Goal: Transaction & Acquisition: Book appointment/travel/reservation

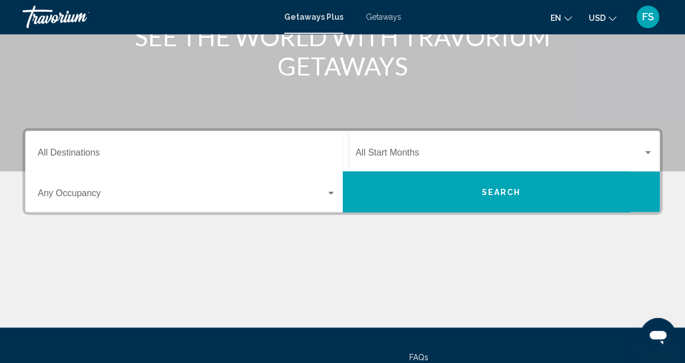
scroll to position [169, 0]
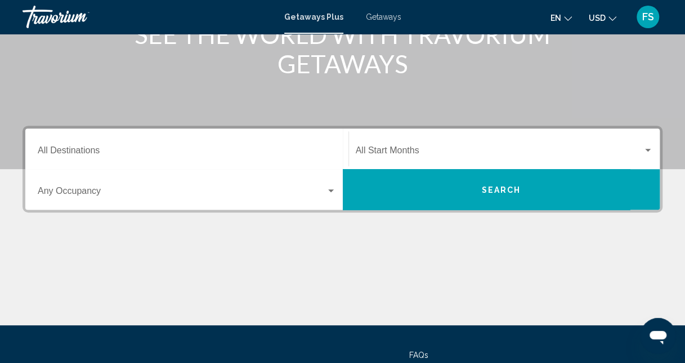
click at [229, 154] on input "Destination All Destinations" at bounding box center [187, 153] width 298 height 10
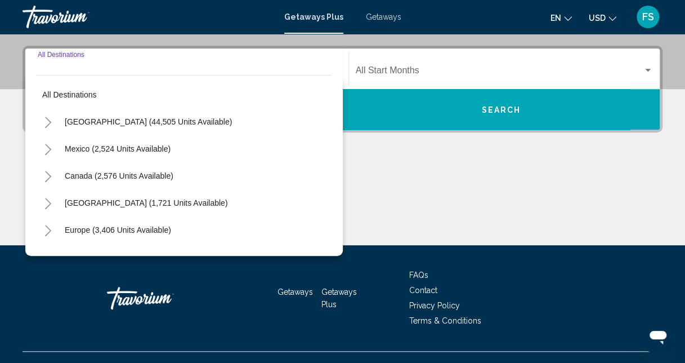
scroll to position [258, 0]
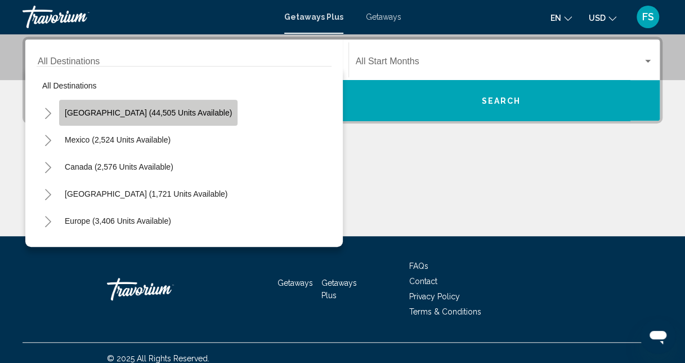
click at [156, 119] on button "[GEOGRAPHIC_DATA] (44,505 units available)" at bounding box center [148, 113] width 178 height 26
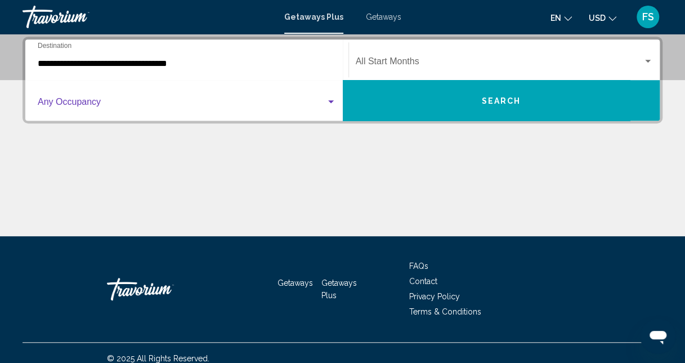
click at [333, 101] on div "Search widget" at bounding box center [331, 101] width 6 height 3
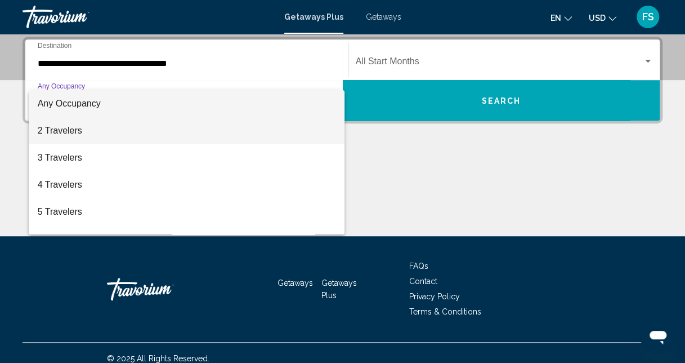
click at [198, 126] on span "2 Travelers" at bounding box center [187, 130] width 298 height 27
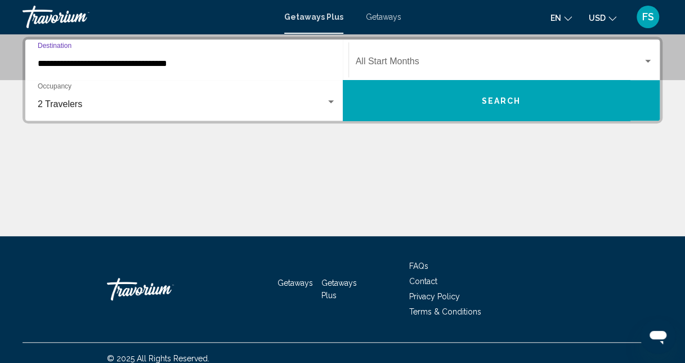
click at [272, 64] on input "**********" at bounding box center [187, 64] width 298 height 10
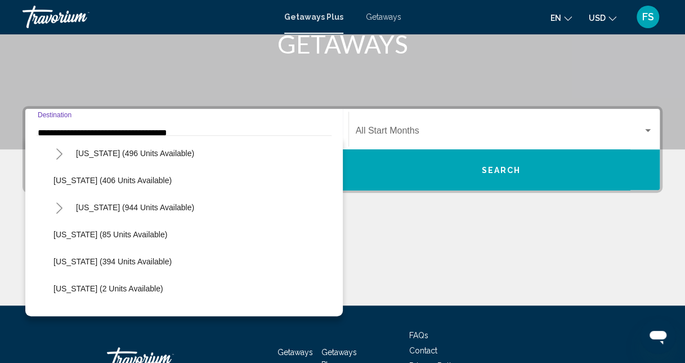
scroll to position [450, 0]
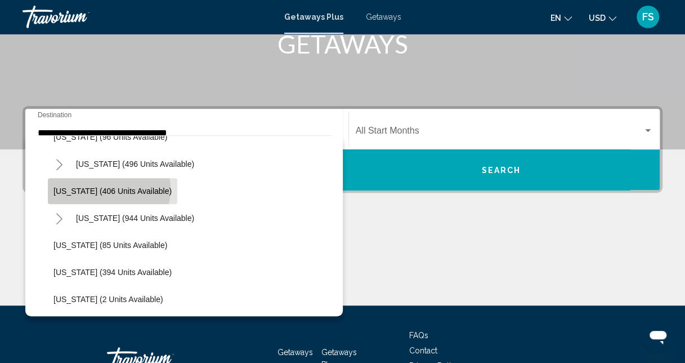
click at [108, 188] on span "[US_STATE] (406 units available)" at bounding box center [112, 190] width 118 height 9
type input "**********"
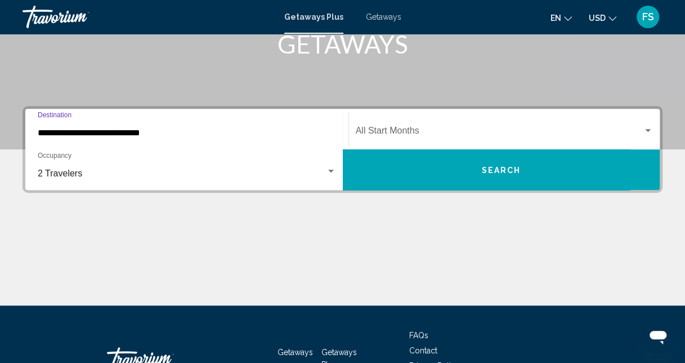
scroll to position [258, 0]
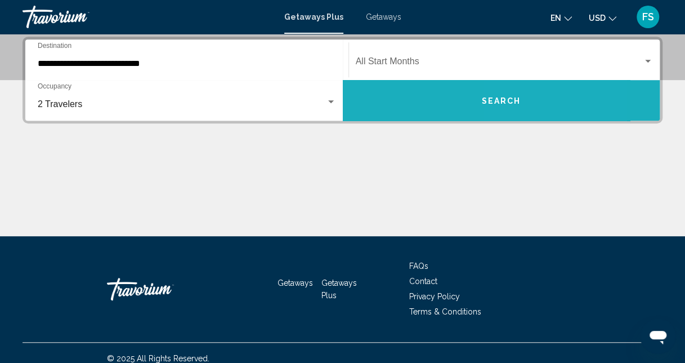
click at [511, 105] on span "Search" at bounding box center [500, 100] width 39 height 9
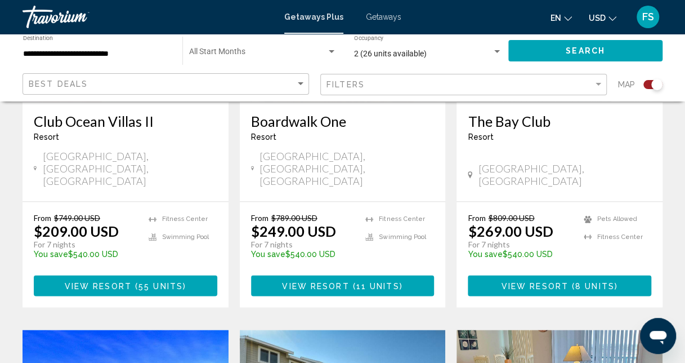
scroll to position [563, 0]
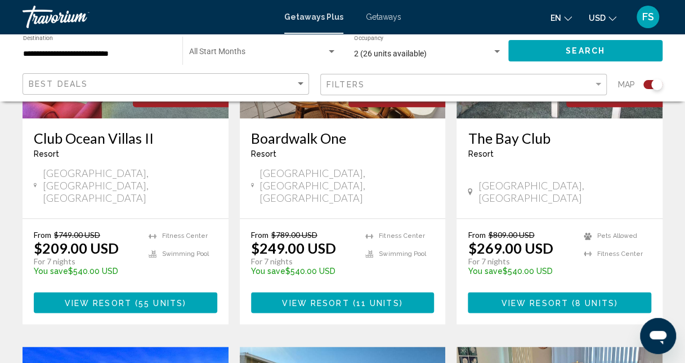
click at [343, 298] on span "View Resort" at bounding box center [315, 302] width 67 height 9
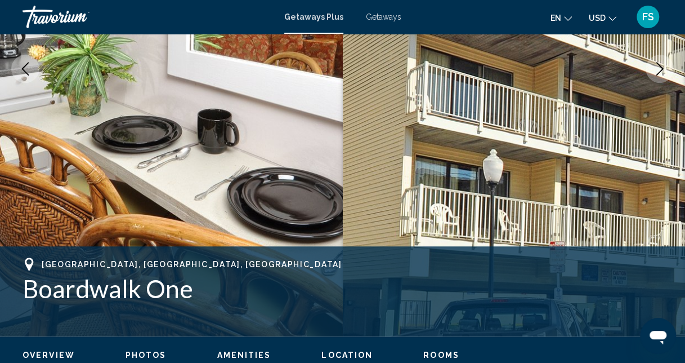
scroll to position [289, 0]
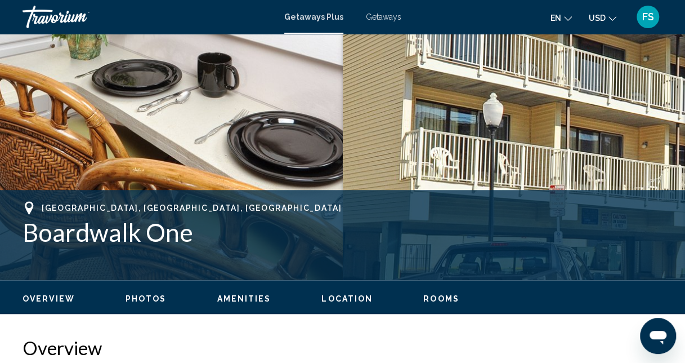
click at [355, 296] on span "Location" at bounding box center [346, 298] width 51 height 9
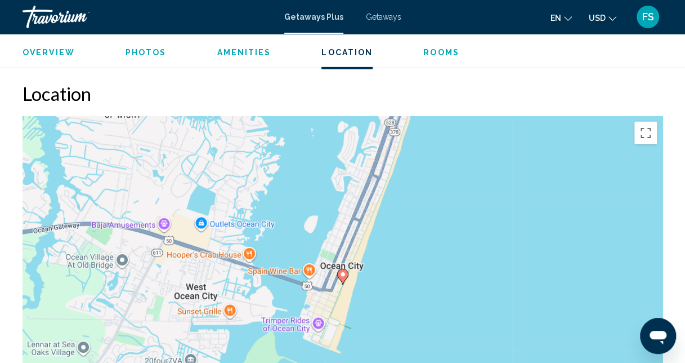
scroll to position [1680, 0]
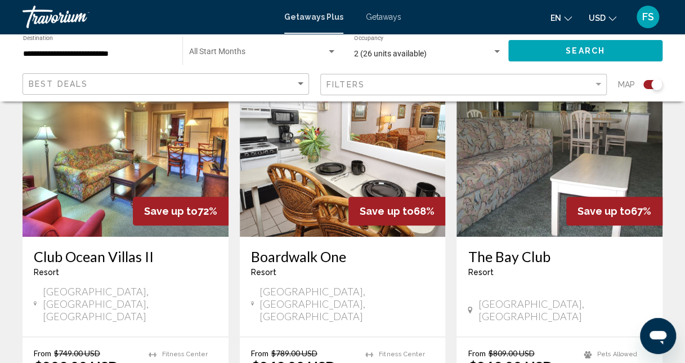
scroll to position [507, 0]
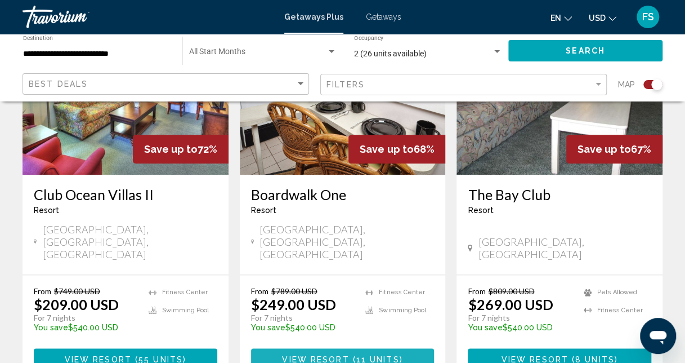
click at [342, 354] on span "View Resort" at bounding box center [315, 358] width 67 height 9
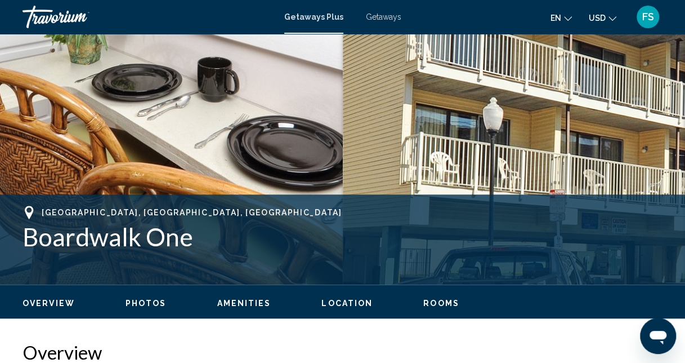
scroll to position [289, 0]
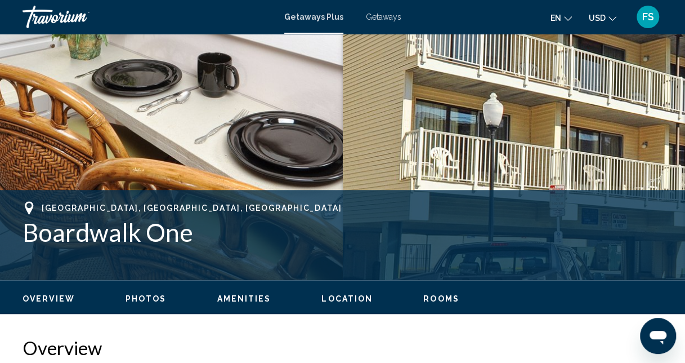
click at [140, 296] on span "Photos" at bounding box center [146, 298] width 41 height 9
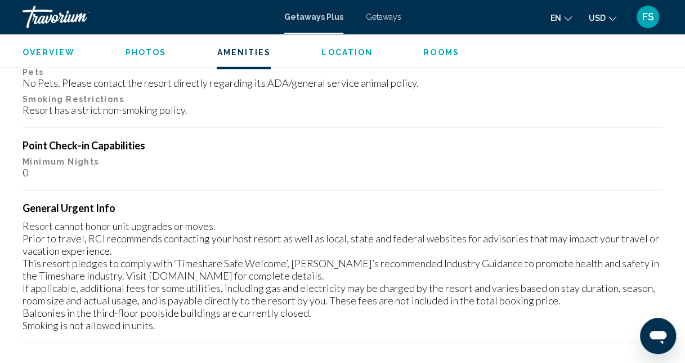
scroll to position [1327, 0]
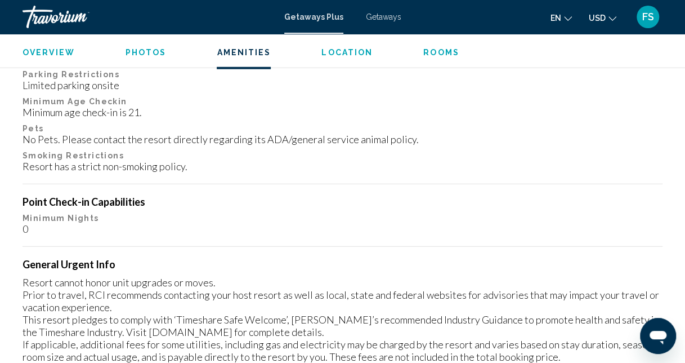
click at [430, 51] on span "Rooms" at bounding box center [441, 52] width 36 height 9
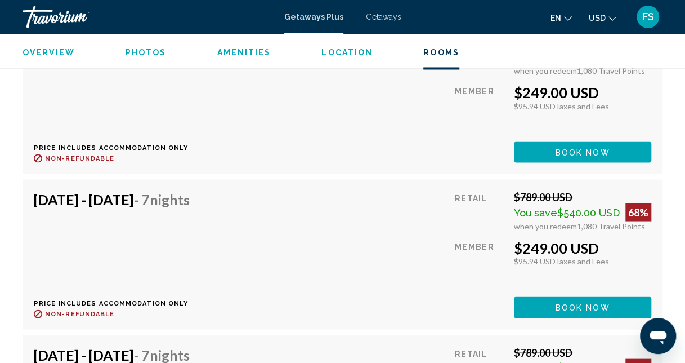
scroll to position [3083, 0]
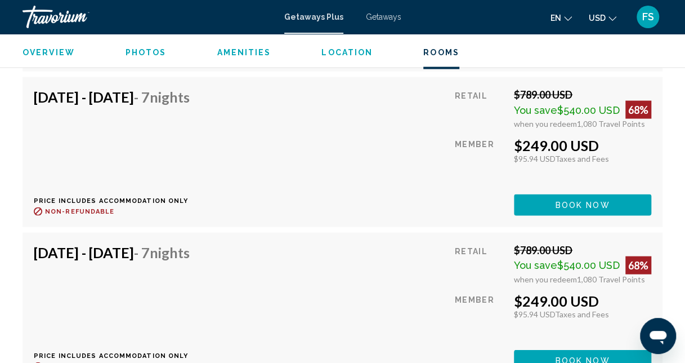
click at [143, 53] on span "Photos" at bounding box center [146, 52] width 41 height 9
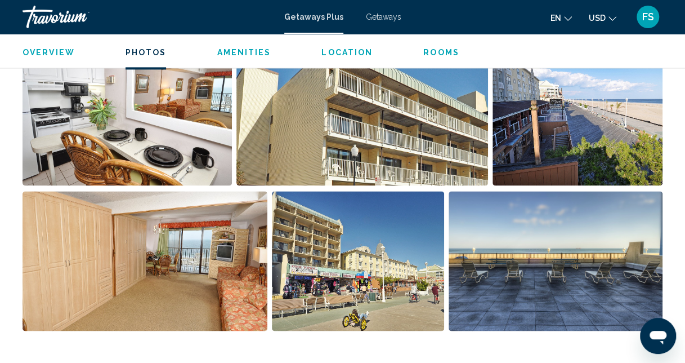
scroll to position [821, 0]
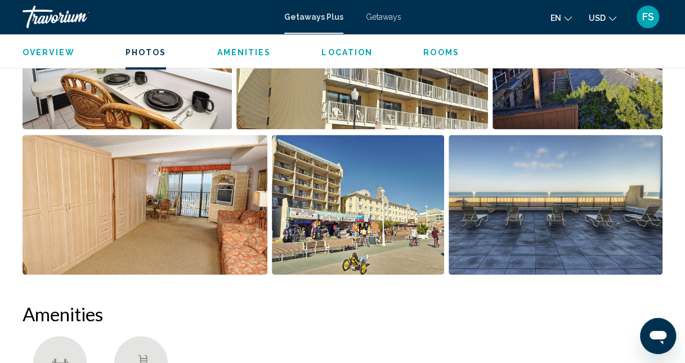
click at [164, 199] on img "Open full-screen image slider" at bounding box center [145, 205] width 245 height 140
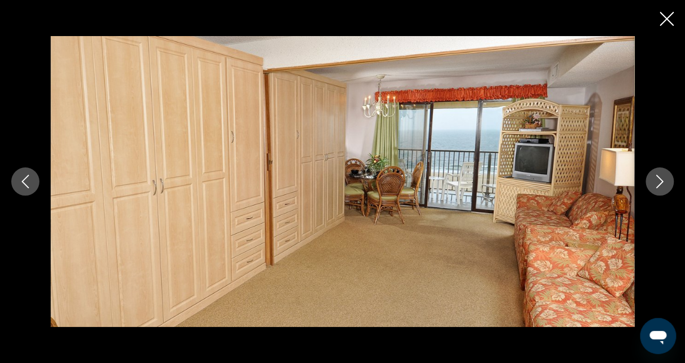
click at [658, 181] on icon "Next image" at bounding box center [660, 182] width 14 height 14
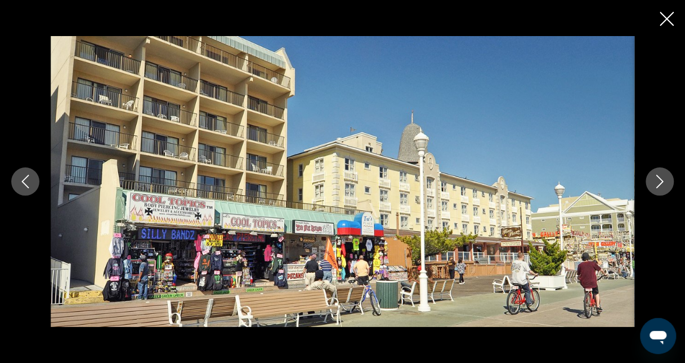
click at [658, 181] on icon "Next image" at bounding box center [660, 182] width 14 height 14
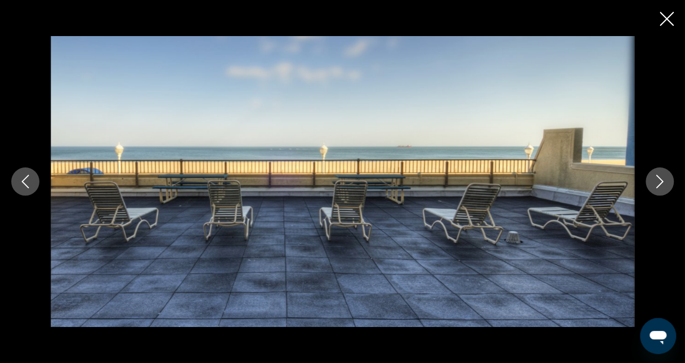
click at [658, 181] on icon "Next image" at bounding box center [660, 182] width 14 height 14
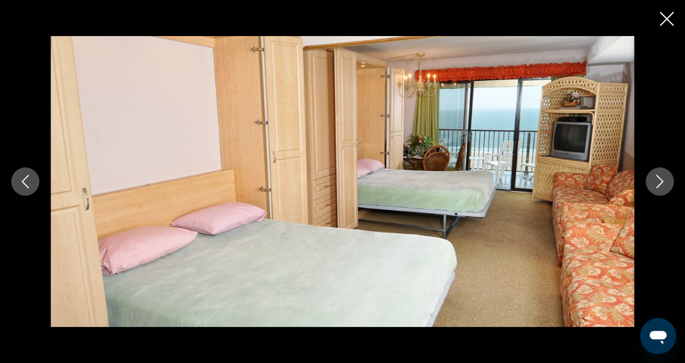
click at [658, 181] on icon "Next image" at bounding box center [660, 182] width 14 height 14
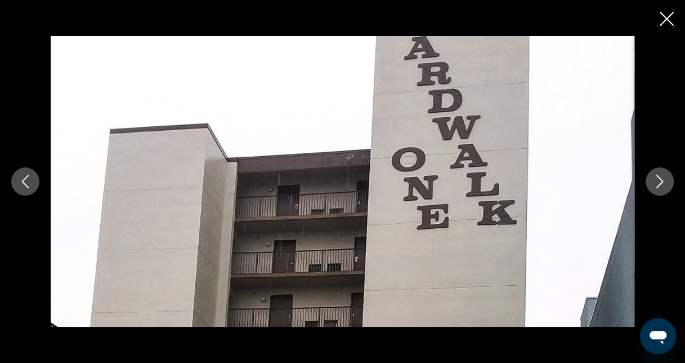
click at [658, 181] on icon "Next image" at bounding box center [660, 182] width 14 height 14
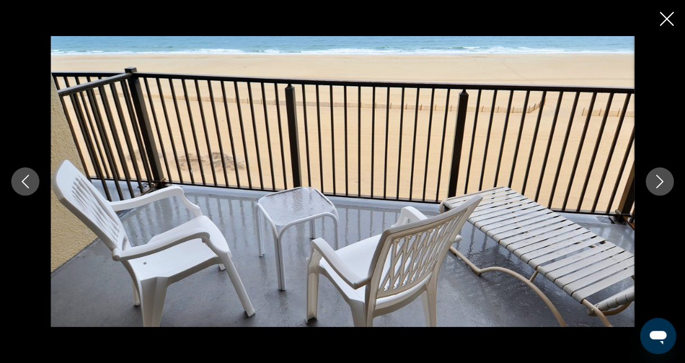
click at [658, 181] on icon "Next image" at bounding box center [660, 182] width 14 height 14
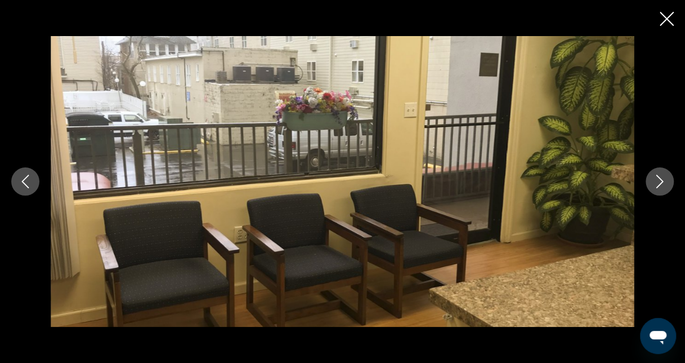
click at [658, 181] on icon "Next image" at bounding box center [660, 182] width 14 height 14
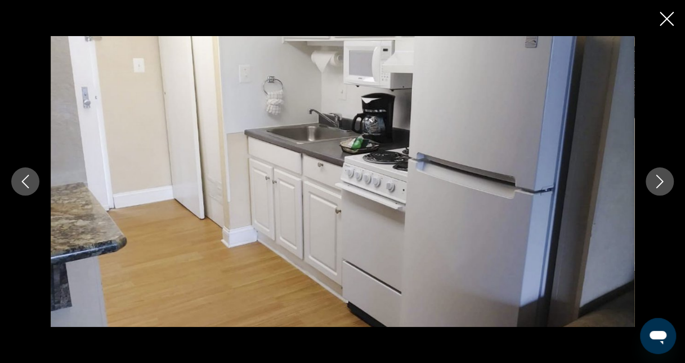
click at [658, 181] on icon "Next image" at bounding box center [660, 182] width 14 height 14
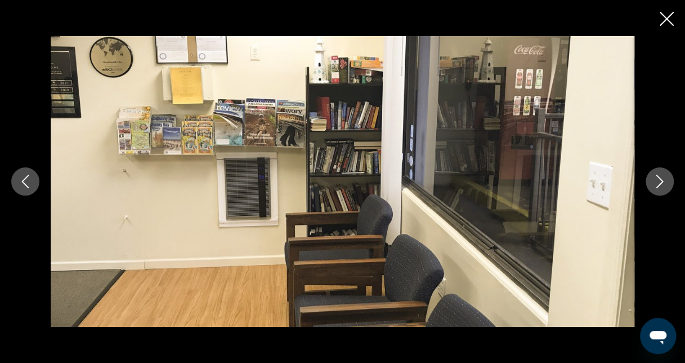
click at [658, 181] on icon "Next image" at bounding box center [660, 182] width 14 height 14
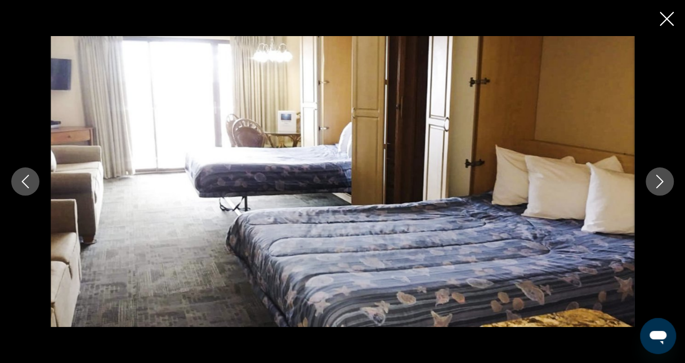
click at [658, 181] on icon "Next image" at bounding box center [660, 182] width 14 height 14
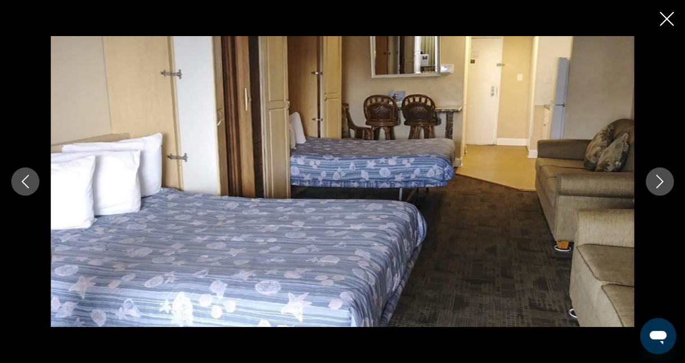
click at [658, 181] on icon "Next image" at bounding box center [660, 182] width 14 height 14
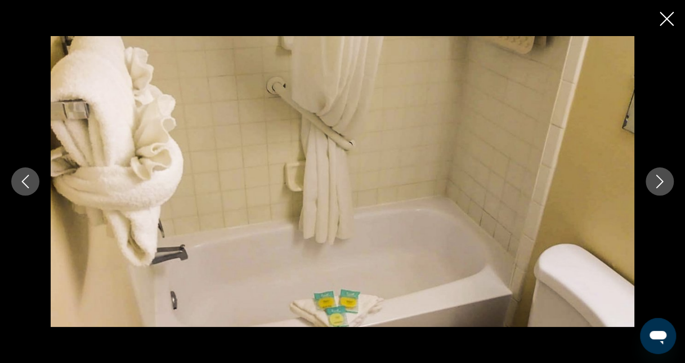
click at [658, 181] on icon "Next image" at bounding box center [660, 182] width 14 height 14
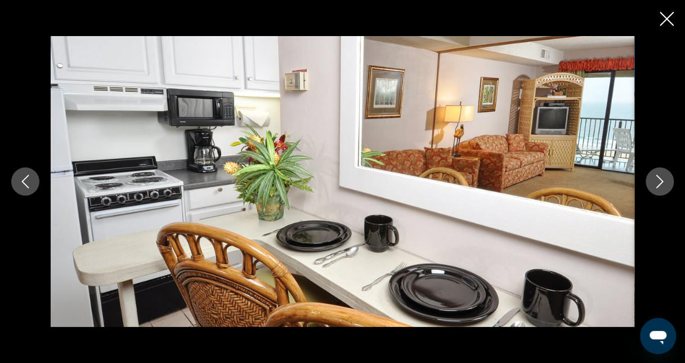
click at [664, 20] on icon "Close slideshow" at bounding box center [667, 19] width 14 height 14
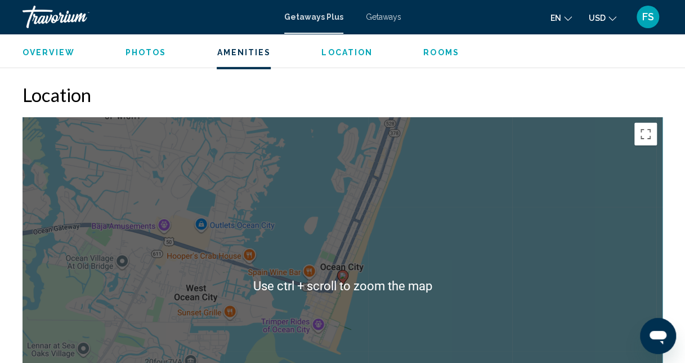
scroll to position [1553, 0]
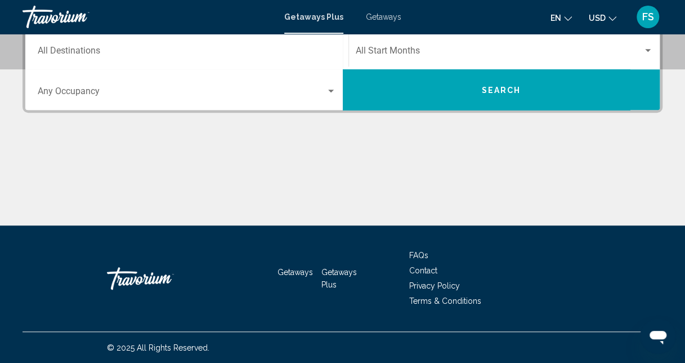
scroll to position [100, 0]
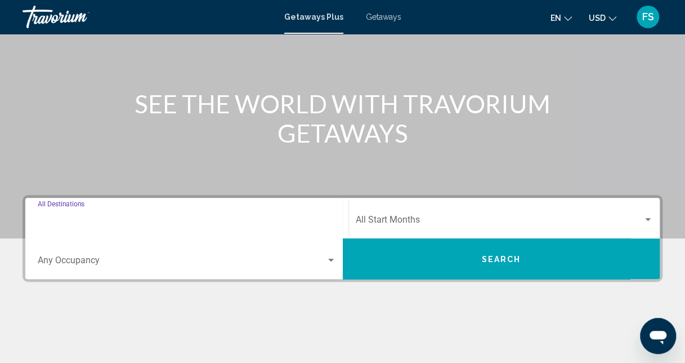
click at [325, 220] on input "Destination All Destinations" at bounding box center [187, 222] width 298 height 10
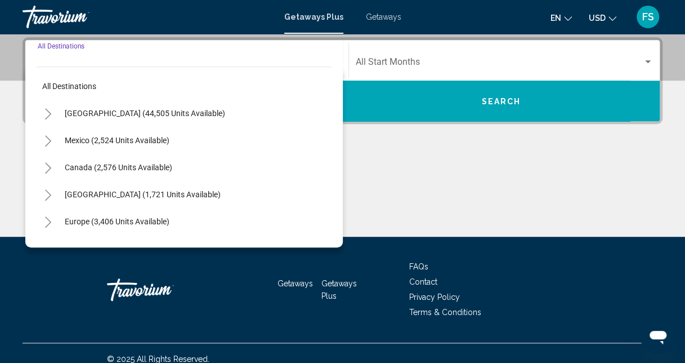
scroll to position [258, 0]
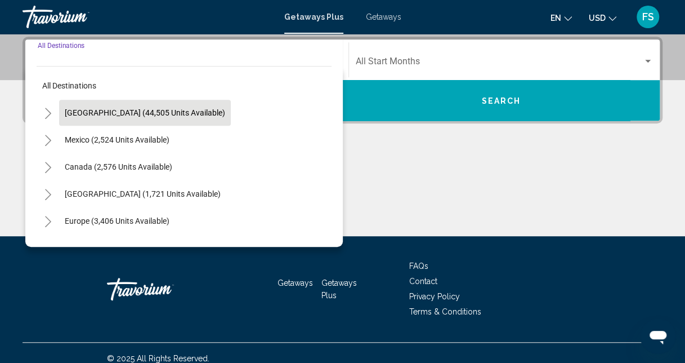
click at [126, 115] on span "[GEOGRAPHIC_DATA] (44,505 units available)" at bounding box center [145, 112] width 160 height 9
type input "**********"
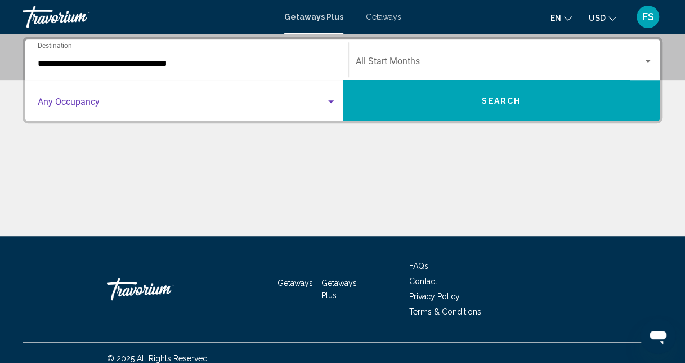
click at [331, 98] on div "Search widget" at bounding box center [331, 101] width 10 height 9
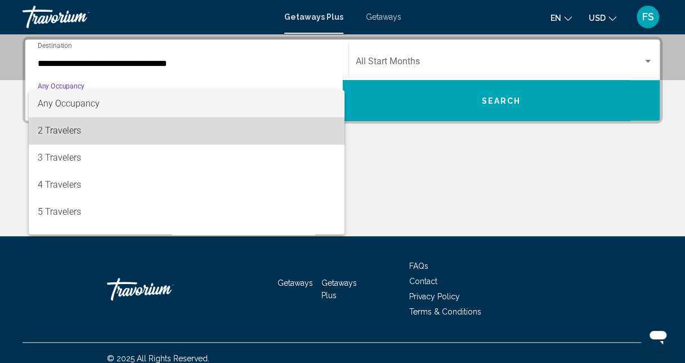
click at [266, 131] on span "2 Travelers" at bounding box center [187, 130] width 298 height 27
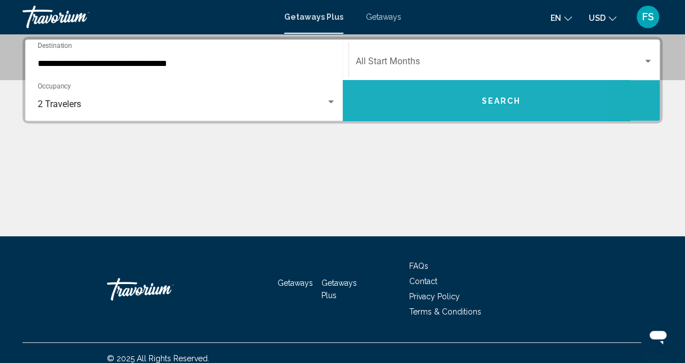
click at [419, 95] on button "Search" at bounding box center [502, 100] width 318 height 41
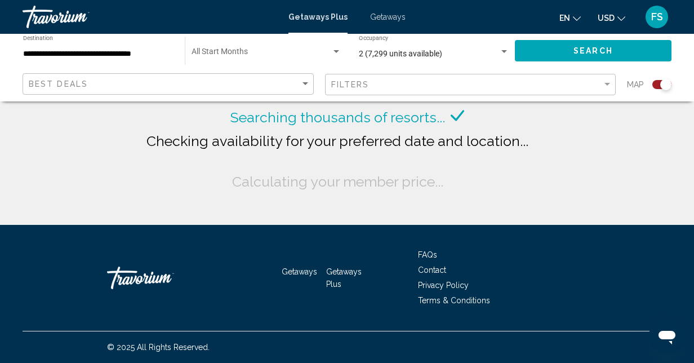
click at [64, 57] on input "**********" at bounding box center [98, 54] width 150 height 9
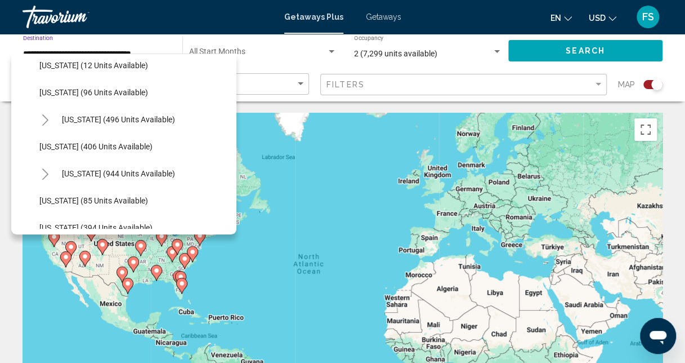
scroll to position [450, 0]
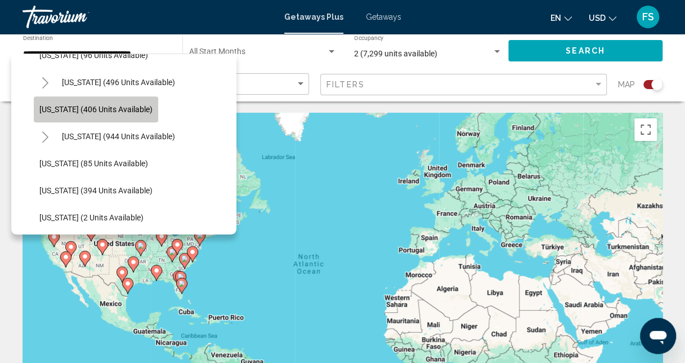
click at [128, 109] on span "[US_STATE] (406 units available)" at bounding box center [95, 109] width 113 height 9
type input "**********"
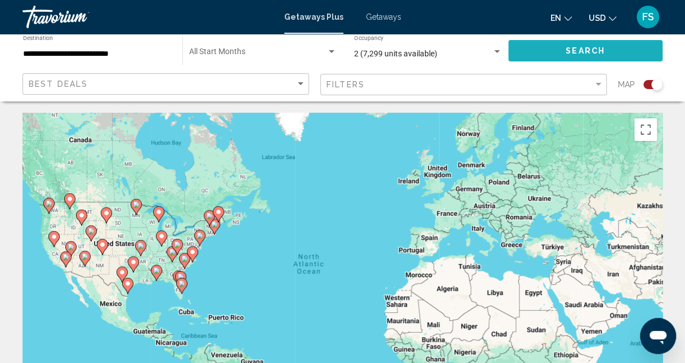
click at [589, 48] on span "Search" at bounding box center [585, 51] width 39 height 9
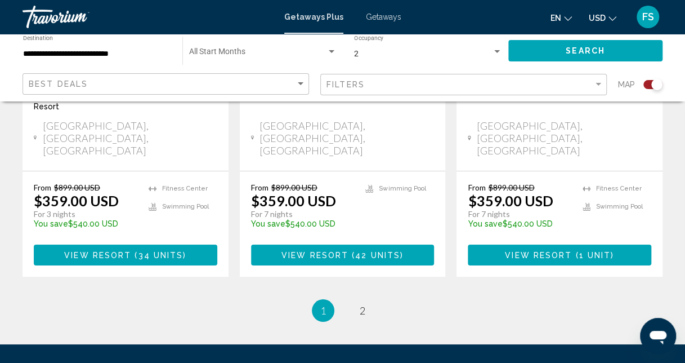
scroll to position [1888, 0]
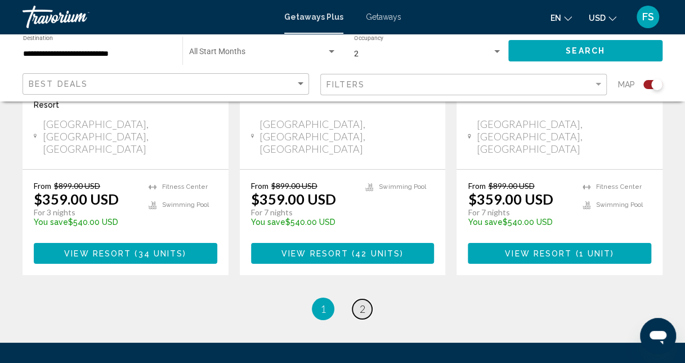
click at [360, 302] on span "2" at bounding box center [363, 308] width 6 height 12
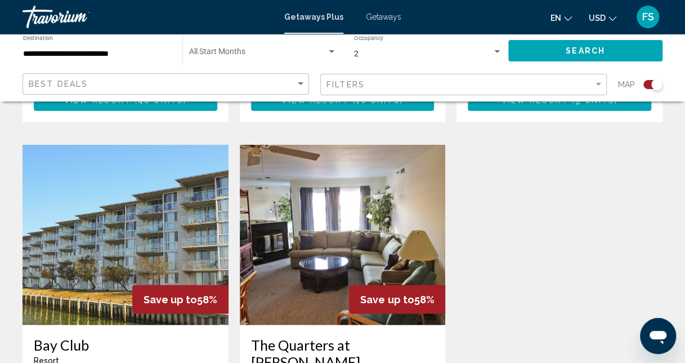
scroll to position [1223, 0]
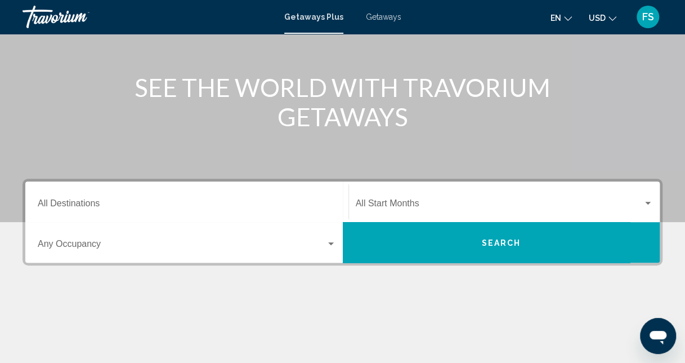
scroll to position [269, 0]
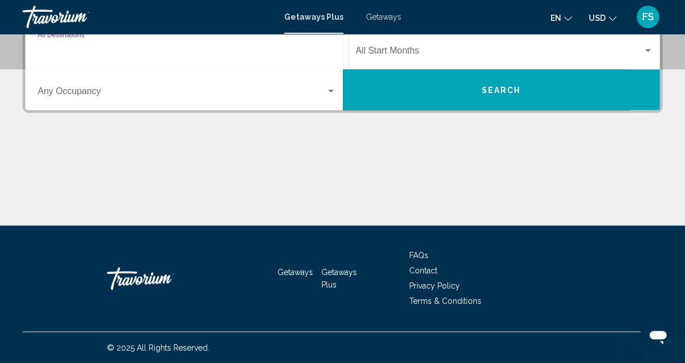
click at [145, 56] on input "Destination All Destinations" at bounding box center [187, 53] width 298 height 10
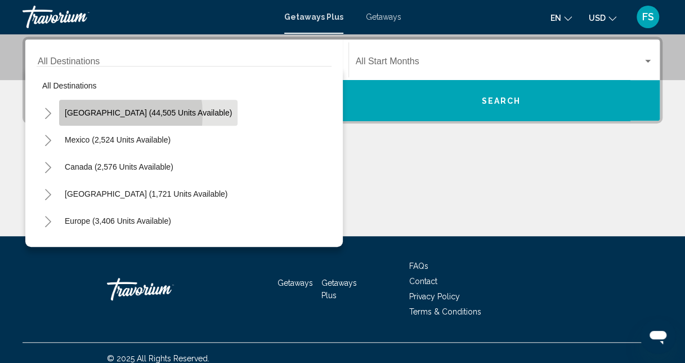
click at [99, 114] on span "[GEOGRAPHIC_DATA] (44,505 units available)" at bounding box center [148, 112] width 167 height 9
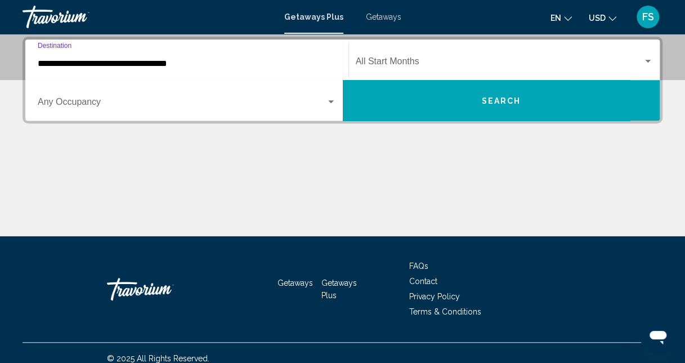
click at [130, 65] on input "**********" at bounding box center [187, 64] width 298 height 10
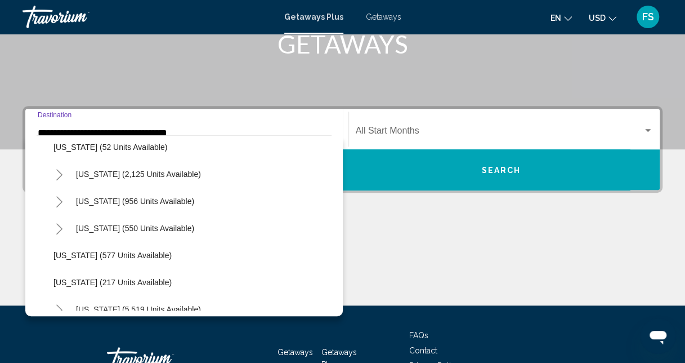
scroll to position [901, 0]
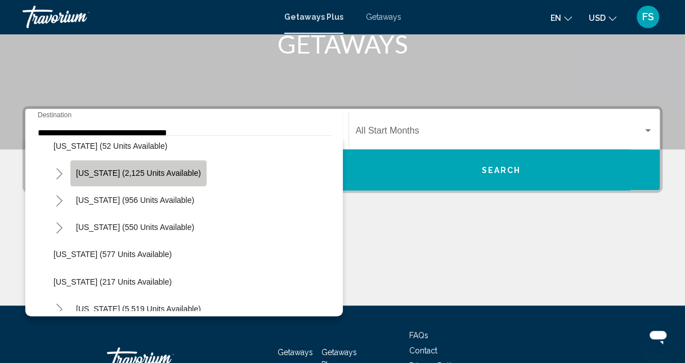
click at [163, 177] on button "[US_STATE] (2,125 units available)" at bounding box center [138, 173] width 136 height 26
type input "**********"
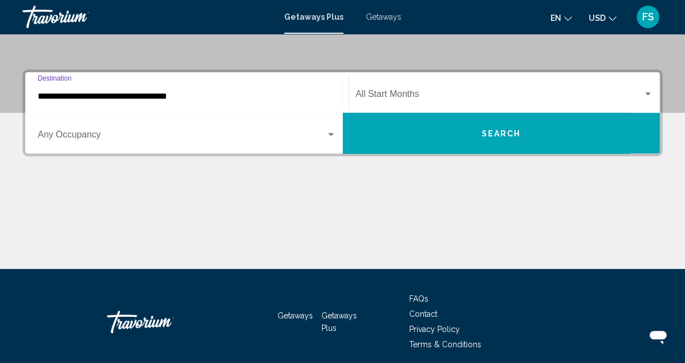
scroll to position [258, 0]
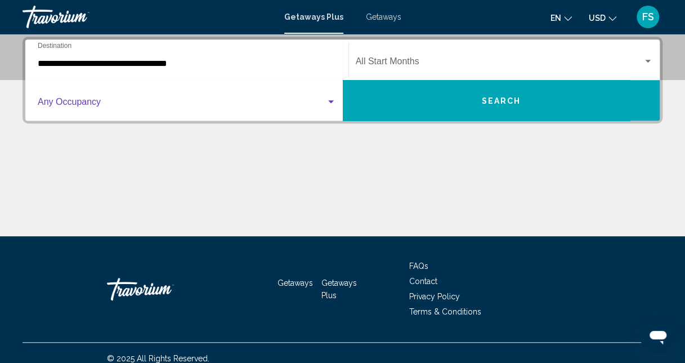
click at [332, 99] on div "Search widget" at bounding box center [331, 101] width 10 height 9
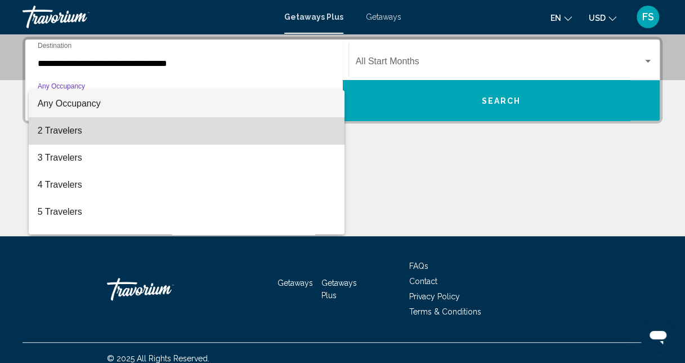
click at [194, 137] on span "2 Travelers" at bounding box center [187, 130] width 298 height 27
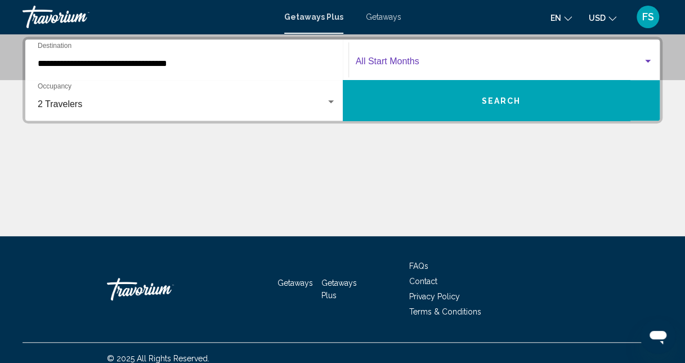
click at [646, 61] on div "Search widget" at bounding box center [648, 61] width 6 height 3
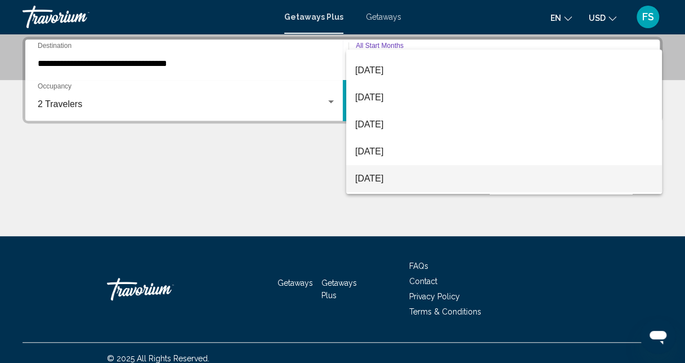
scroll to position [113, 0]
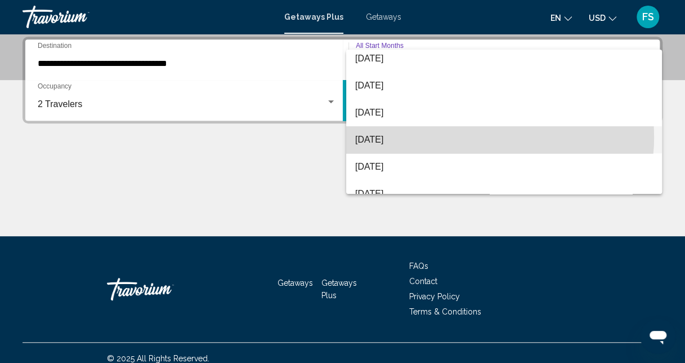
click at [474, 137] on span "[DATE]" at bounding box center [504, 139] width 298 height 27
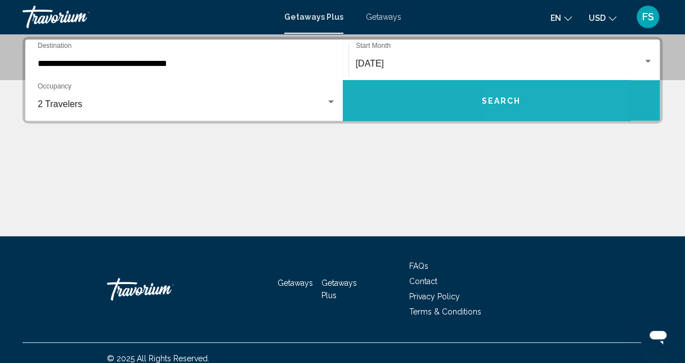
click at [518, 103] on span "Search" at bounding box center [500, 100] width 39 height 9
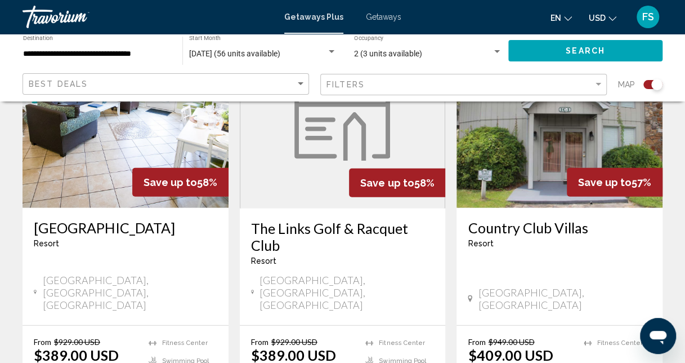
scroll to position [1351, 0]
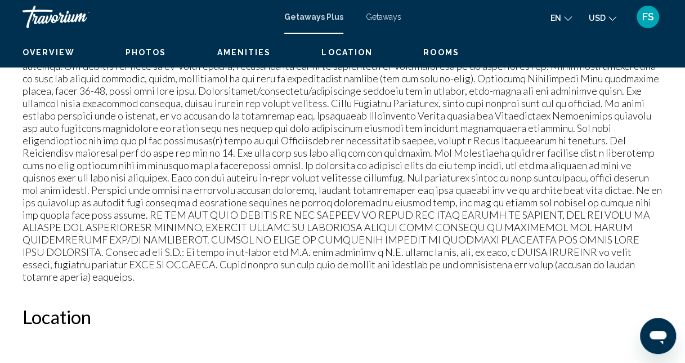
scroll to position [120, 0]
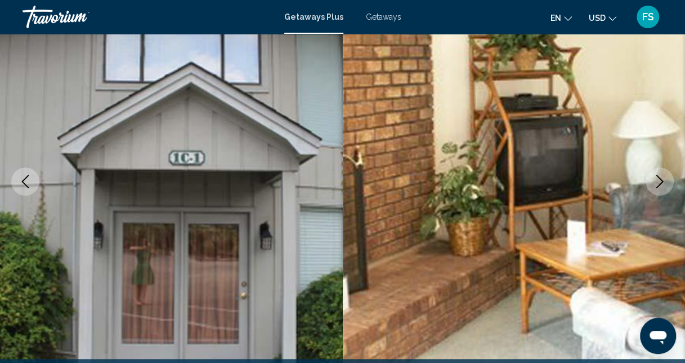
click at [666, 178] on icon "Next image" at bounding box center [660, 182] width 14 height 14
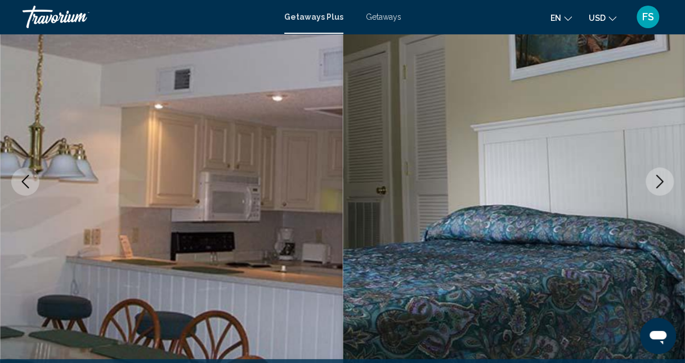
click at [663, 181] on icon "Next image" at bounding box center [659, 182] width 7 height 14
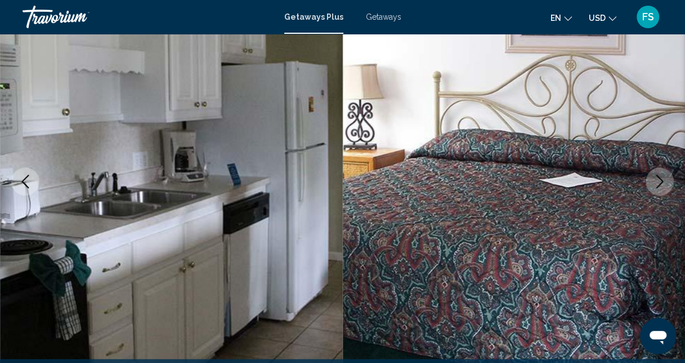
click at [662, 182] on icon "Next image" at bounding box center [660, 182] width 14 height 14
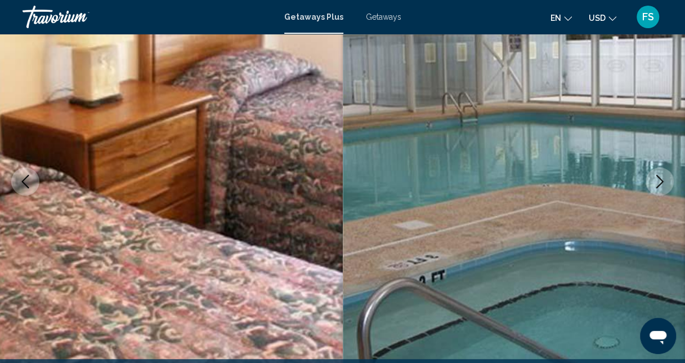
click at [662, 184] on icon "Next image" at bounding box center [660, 182] width 14 height 14
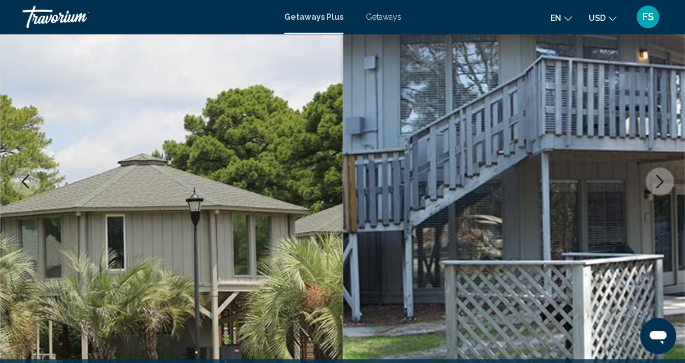
click at [662, 185] on icon "Next image" at bounding box center [660, 182] width 14 height 14
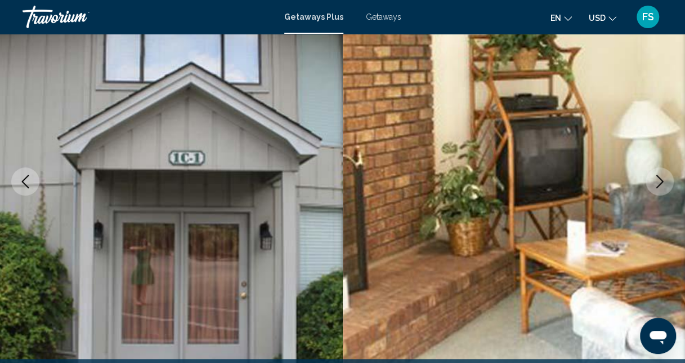
click at [662, 185] on icon "Next image" at bounding box center [660, 182] width 14 height 14
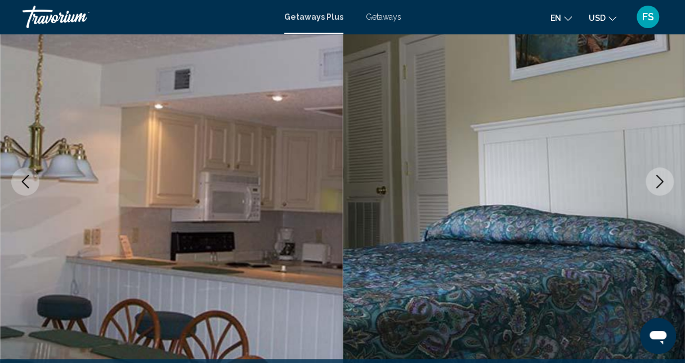
click at [662, 185] on icon "Next image" at bounding box center [660, 182] width 14 height 14
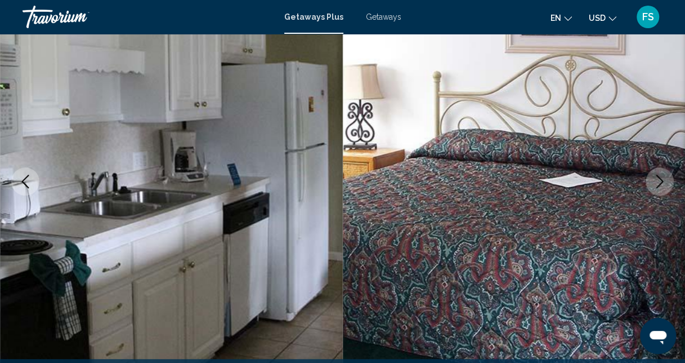
click at [662, 185] on icon "Next image" at bounding box center [660, 182] width 14 height 14
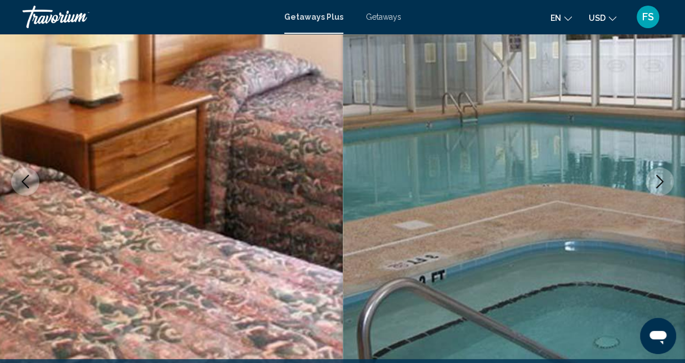
click at [662, 185] on icon "Next image" at bounding box center [660, 182] width 14 height 14
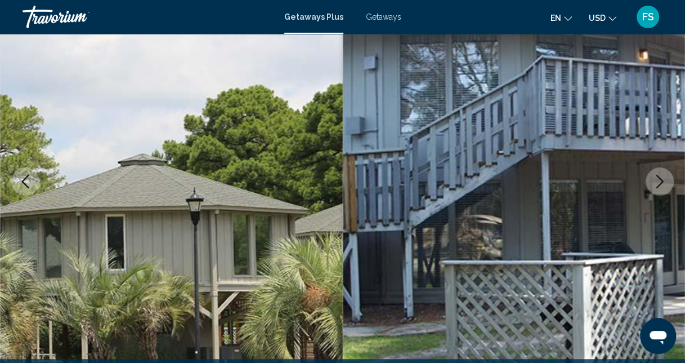
click at [662, 185] on icon "Next image" at bounding box center [660, 182] width 14 height 14
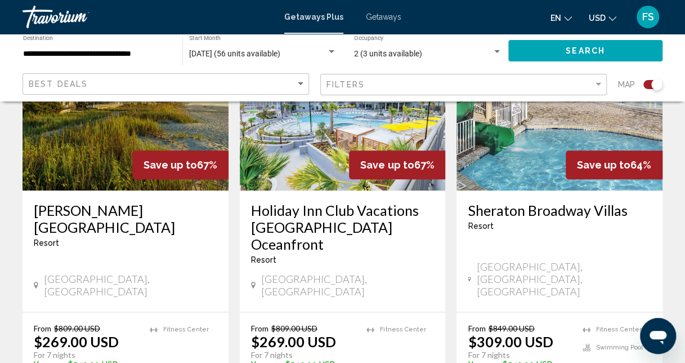
scroll to position [507, 0]
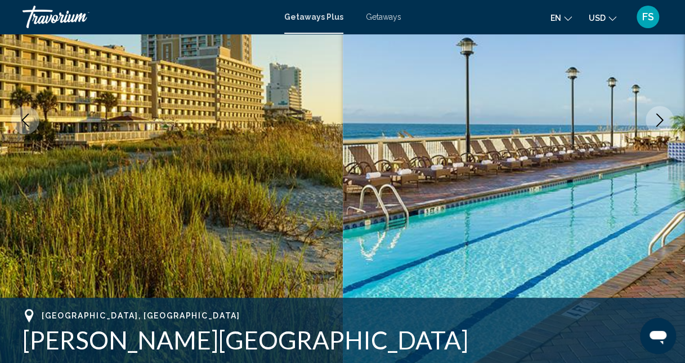
scroll to position [176, 0]
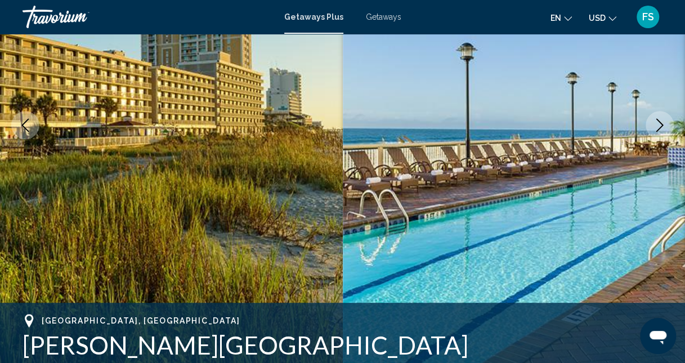
click at [664, 124] on icon "Next image" at bounding box center [660, 125] width 14 height 14
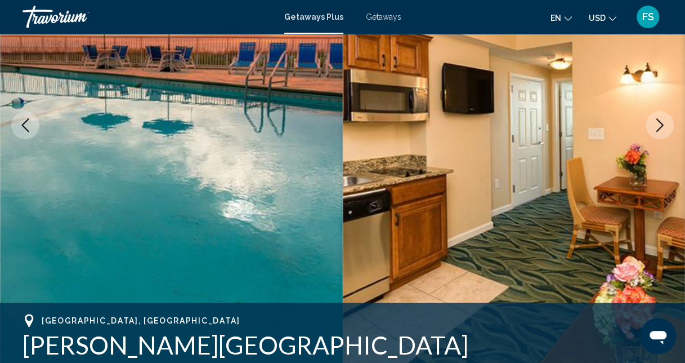
click at [664, 124] on icon "Next image" at bounding box center [660, 125] width 14 height 14
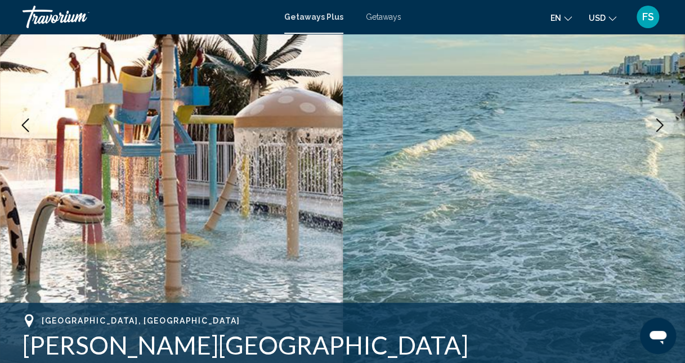
click at [664, 124] on icon "Next image" at bounding box center [660, 125] width 14 height 14
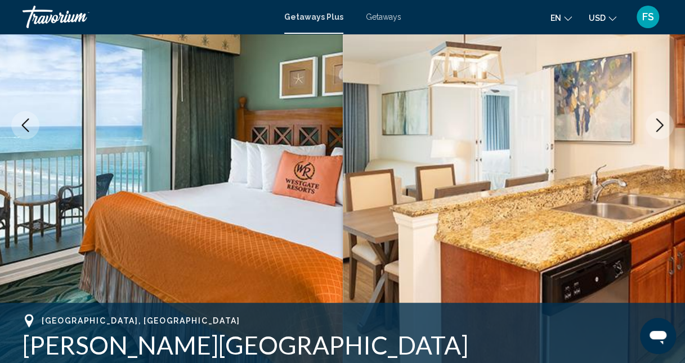
click at [664, 124] on icon "Next image" at bounding box center [660, 125] width 14 height 14
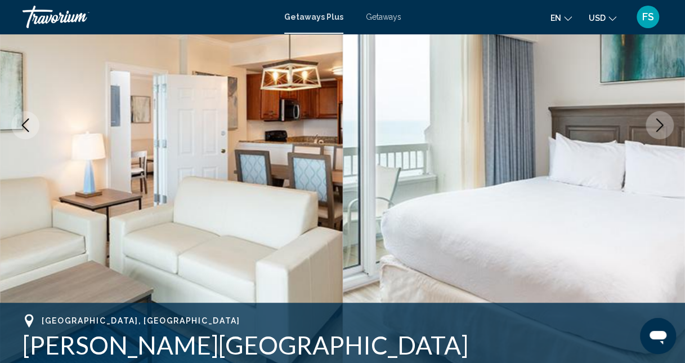
click at [664, 124] on icon "Next image" at bounding box center [660, 125] width 14 height 14
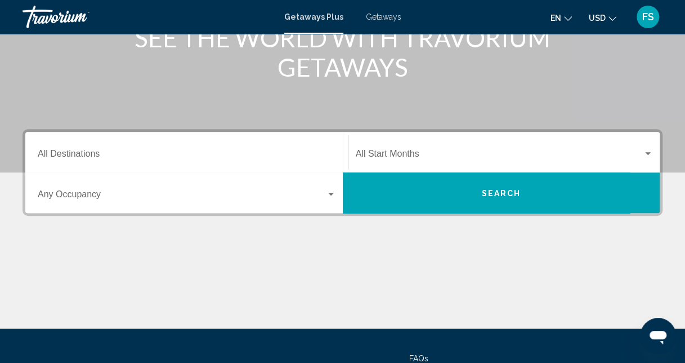
scroll to position [169, 0]
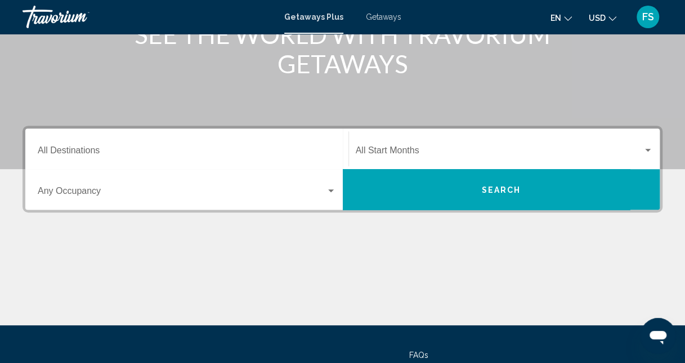
click at [131, 152] on input "Destination All Destinations" at bounding box center [187, 153] width 298 height 10
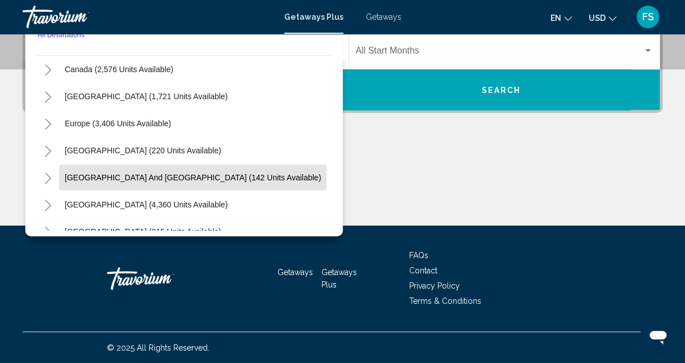
scroll to position [70, 0]
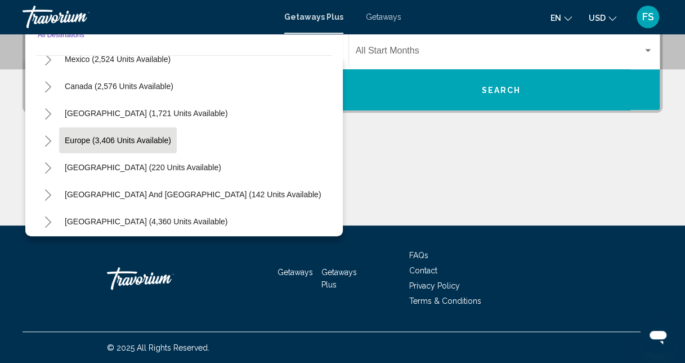
click at [123, 139] on span "Europe (3,406 units available)" at bounding box center [118, 140] width 106 height 9
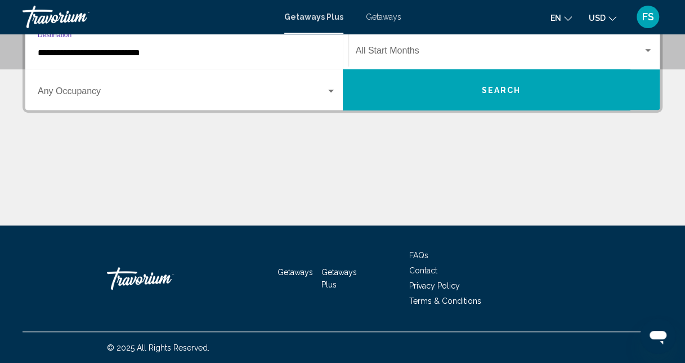
scroll to position [258, 0]
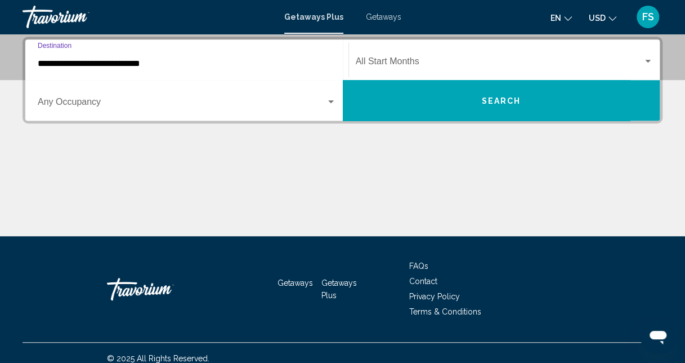
click at [126, 65] on input "**********" at bounding box center [187, 64] width 298 height 10
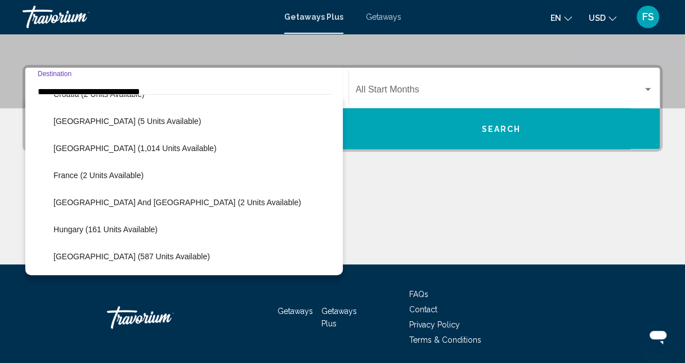
scroll to position [292, 0]
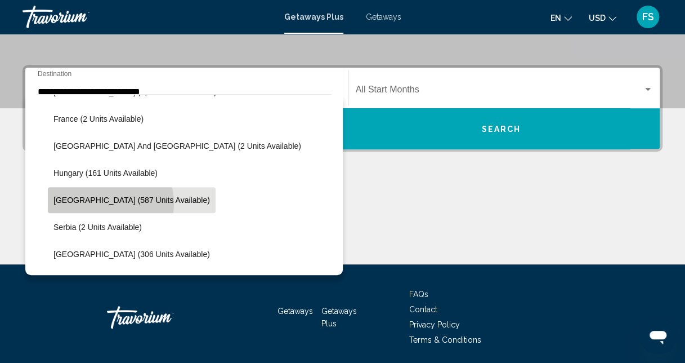
click at [110, 202] on span "Italy (587 units available)" at bounding box center [131, 199] width 157 height 9
type input "**********"
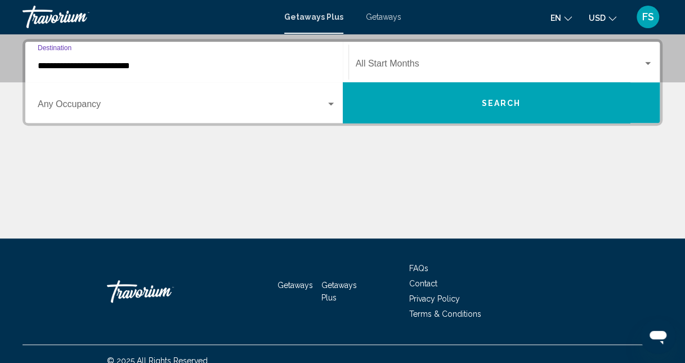
scroll to position [258, 0]
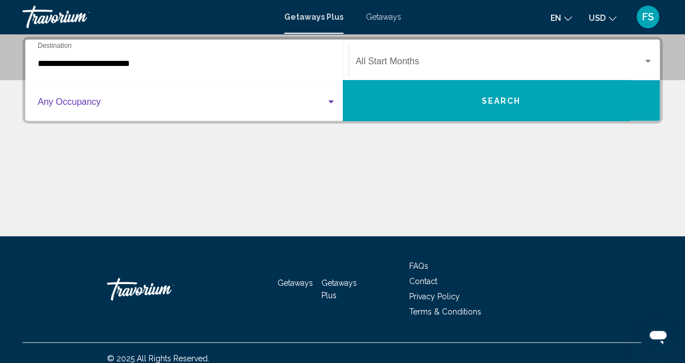
click at [333, 99] on div "Search widget" at bounding box center [331, 101] width 10 height 9
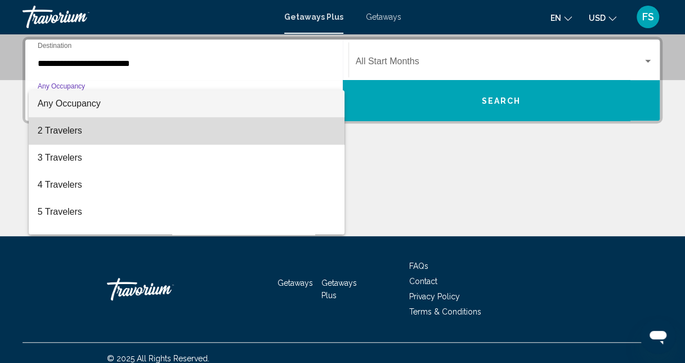
click at [267, 124] on span "2 Travelers" at bounding box center [187, 130] width 298 height 27
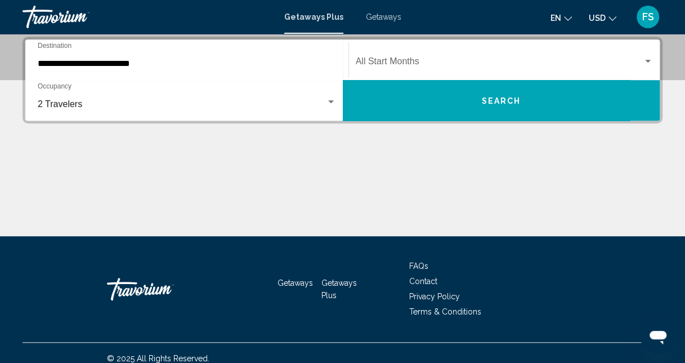
click at [439, 69] on div "Start Month All Start Months" at bounding box center [505, 59] width 298 height 35
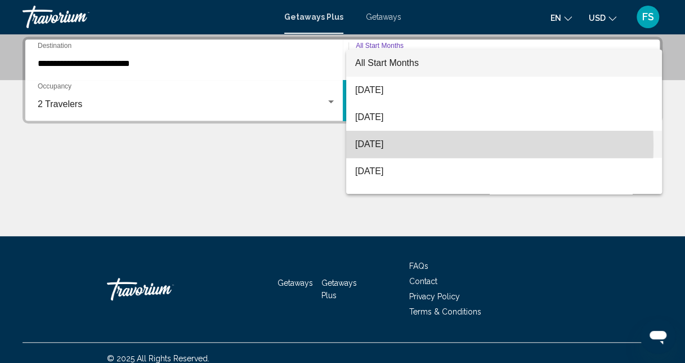
click at [392, 145] on span "[DATE]" at bounding box center [504, 144] width 298 height 27
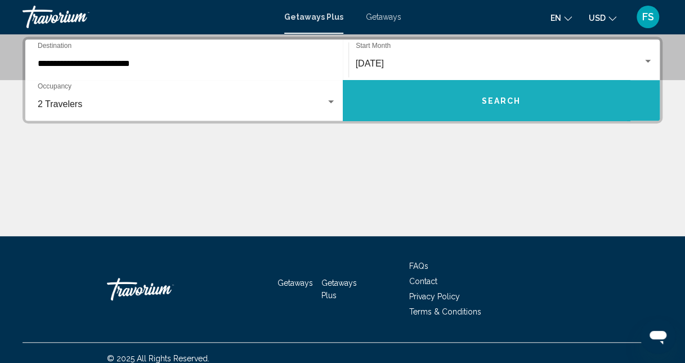
click at [502, 104] on span "Search" at bounding box center [500, 100] width 39 height 9
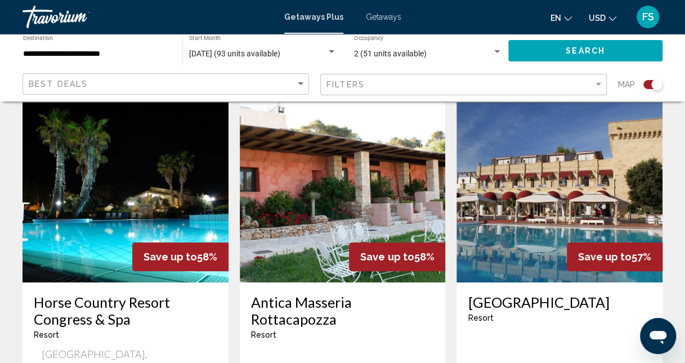
scroll to position [383, 0]
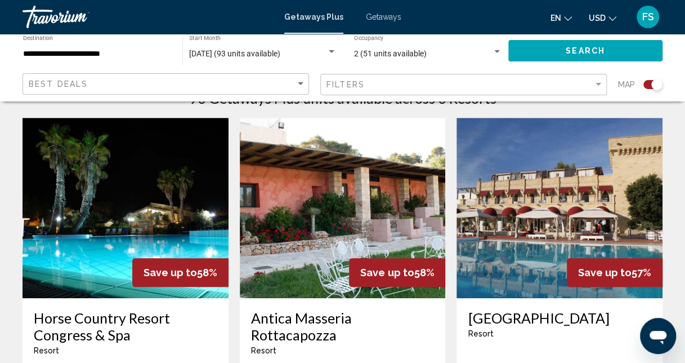
click at [118, 204] on img "Main content" at bounding box center [126, 208] width 206 height 180
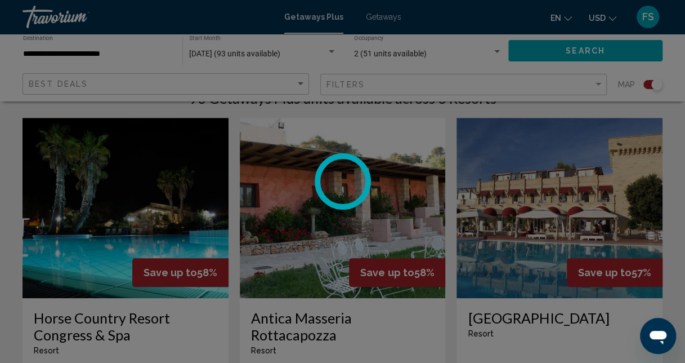
scroll to position [120, 0]
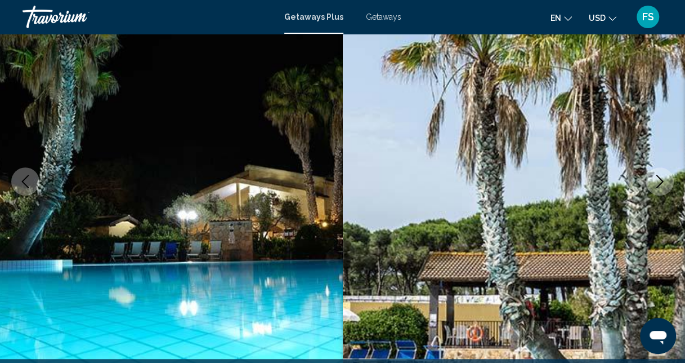
click at [660, 178] on icon "Next image" at bounding box center [659, 182] width 7 height 14
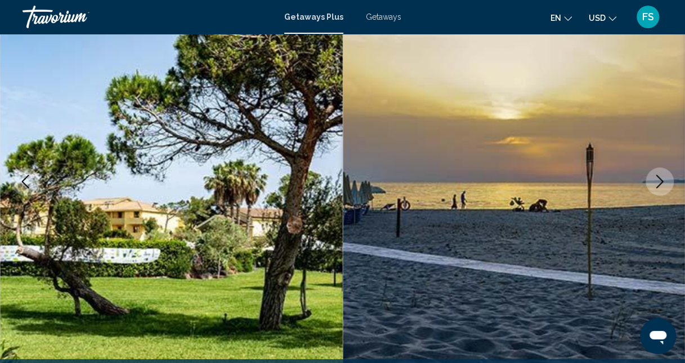
click at [660, 178] on icon "Next image" at bounding box center [659, 182] width 7 height 14
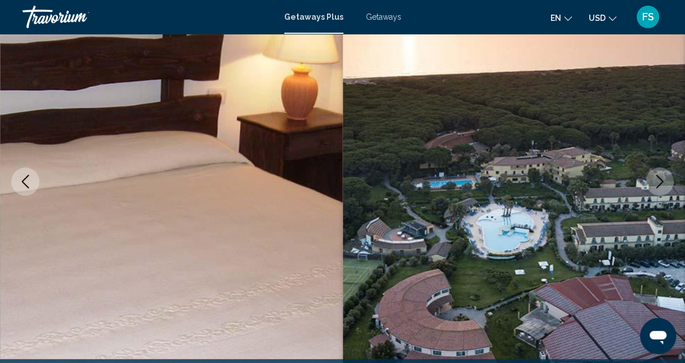
click at [660, 178] on icon "Next image" at bounding box center [659, 182] width 7 height 14
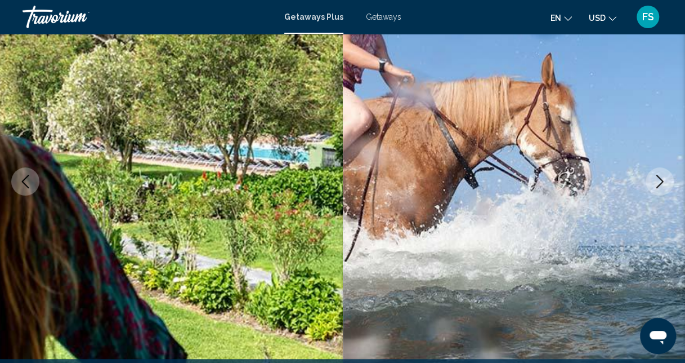
click at [660, 178] on icon "Next image" at bounding box center [659, 182] width 7 height 14
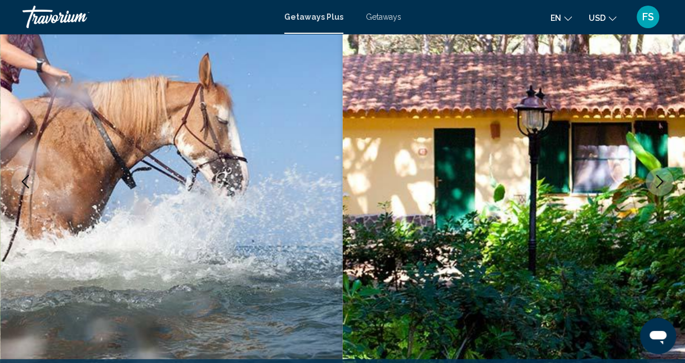
click at [660, 178] on icon "Next image" at bounding box center [659, 182] width 7 height 14
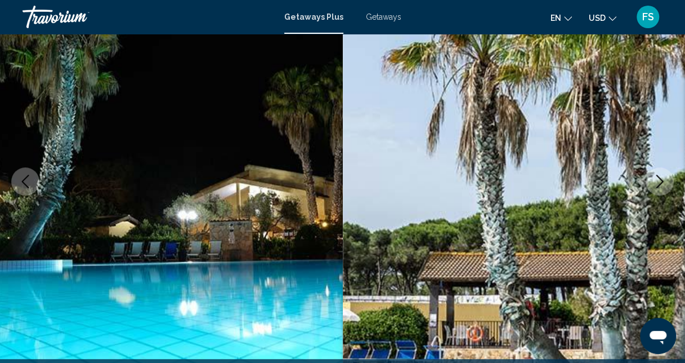
click at [660, 178] on icon "Next image" at bounding box center [659, 182] width 7 height 14
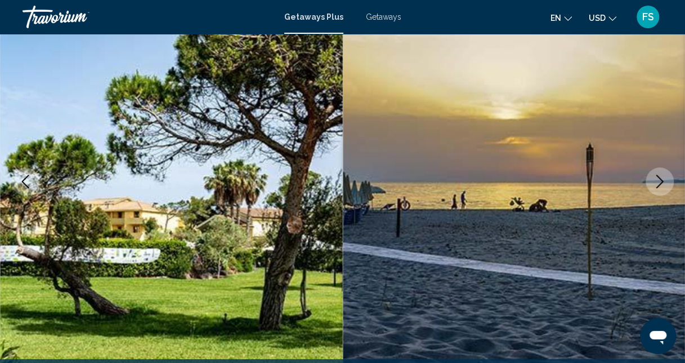
click at [660, 178] on icon "Next image" at bounding box center [659, 182] width 7 height 14
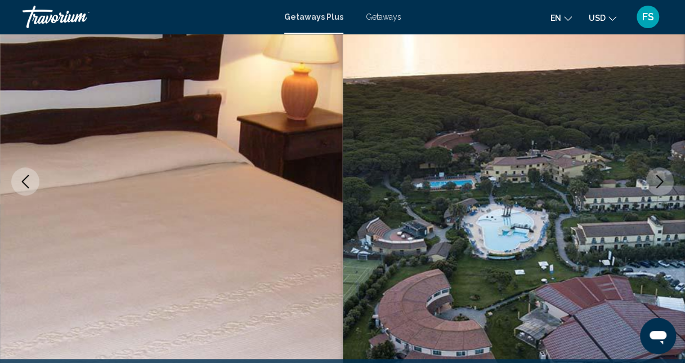
click at [660, 178] on icon "Next image" at bounding box center [659, 182] width 7 height 14
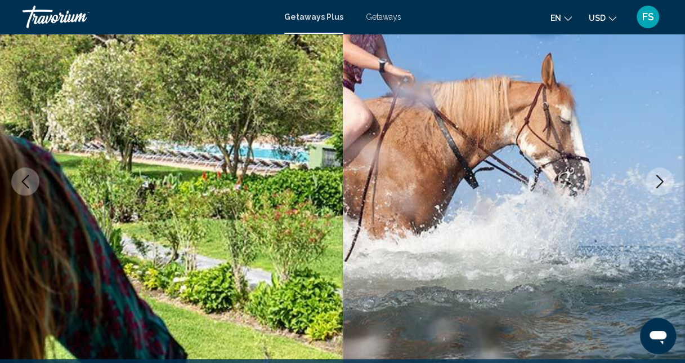
click at [660, 178] on icon "Next image" at bounding box center [659, 182] width 7 height 14
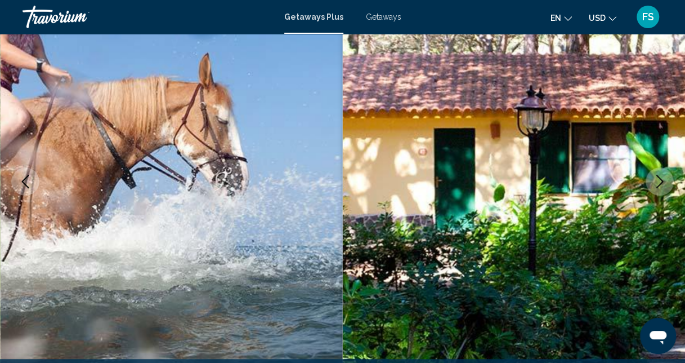
click at [660, 178] on icon "Next image" at bounding box center [659, 182] width 7 height 14
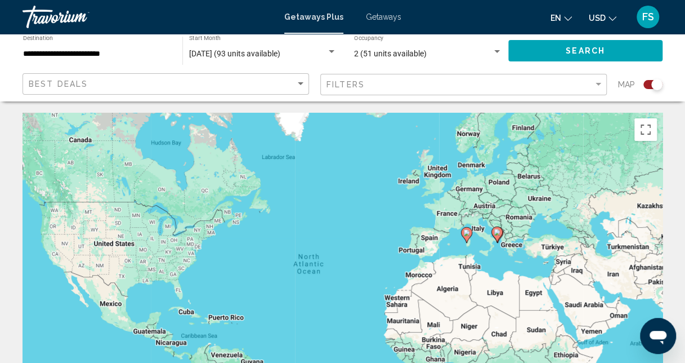
click at [511, 242] on div "To activate drag with keyboard, press Alt + Enter. Once in keyboard drag state,…" at bounding box center [343, 282] width 640 height 338
click at [495, 231] on image "Main content" at bounding box center [497, 232] width 7 height 7
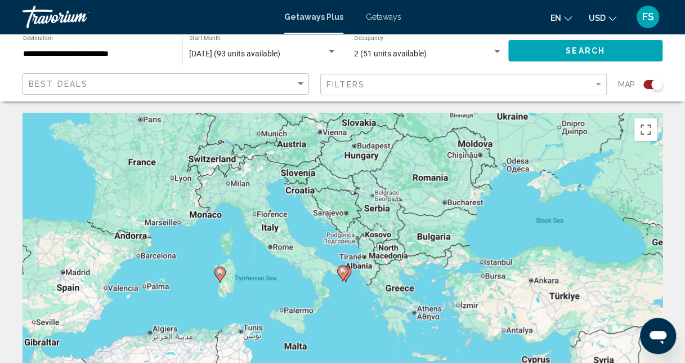
click at [396, 292] on div "To navigate, press the arrow keys. To activate drag with keyboard, press Alt + …" at bounding box center [343, 282] width 640 height 338
click at [345, 271] on image "Main content" at bounding box center [343, 270] width 7 height 7
type input "**********"
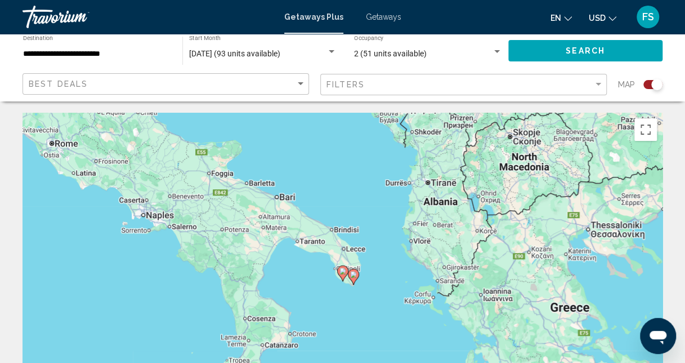
click at [341, 269] on image "Main content" at bounding box center [343, 270] width 7 height 7
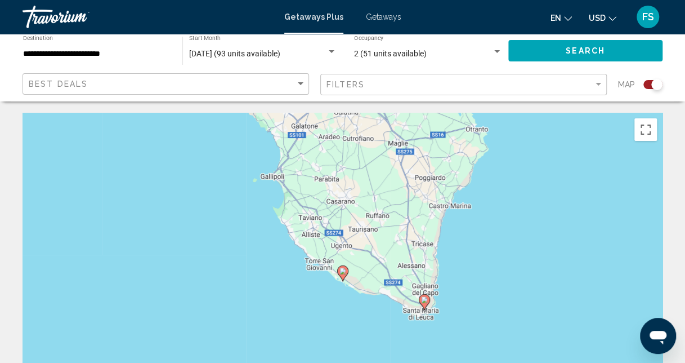
click at [424, 296] on image "Main content" at bounding box center [424, 299] width 7 height 7
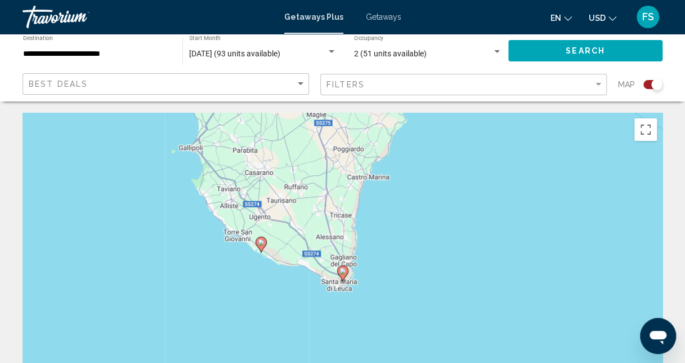
click at [343, 267] on icon "Main content" at bounding box center [342, 273] width 10 height 15
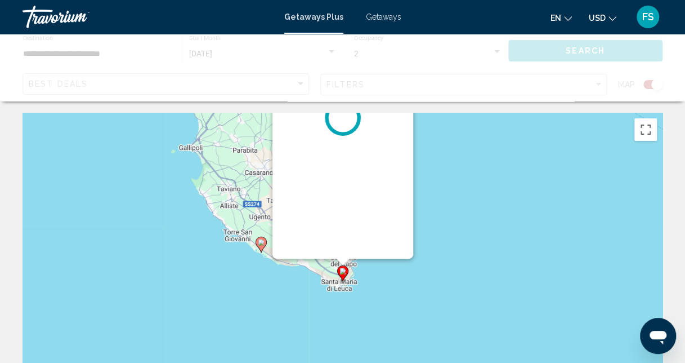
click at [343, 282] on div "To navigate, press the arrow keys. To activate drag with keyboard, press Alt + …" at bounding box center [663, 282] width 640 height 0
